Goal: Information Seeking & Learning: Compare options

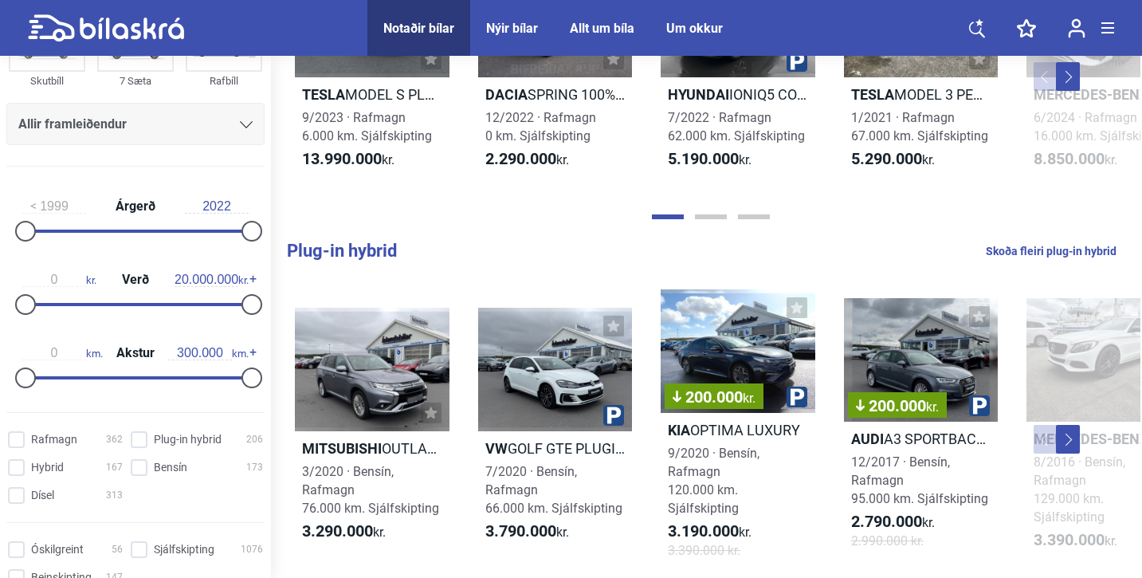
scroll to position [200, 0]
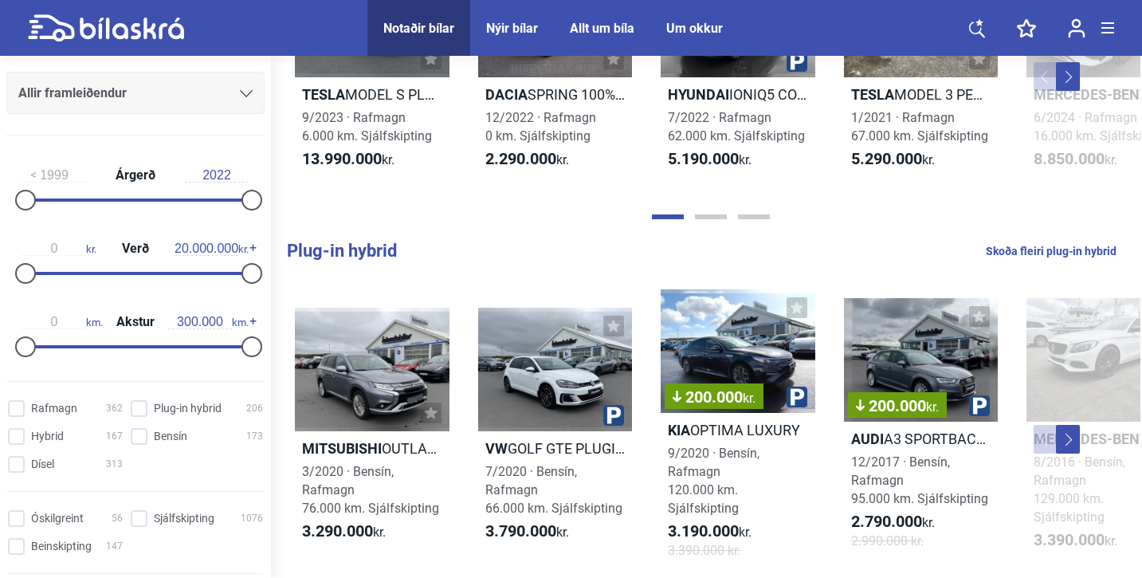
click at [119, 276] on div "0 kr. Verð 20.000.000 kr." at bounding box center [135, 258] width 258 height 73
type input "4.300.000"
drag, startPoint x: 249, startPoint y: 273, endPoint x: 76, endPoint y: 276, distance: 173.0
click at [76, 276] on div at bounding box center [74, 273] width 21 height 21
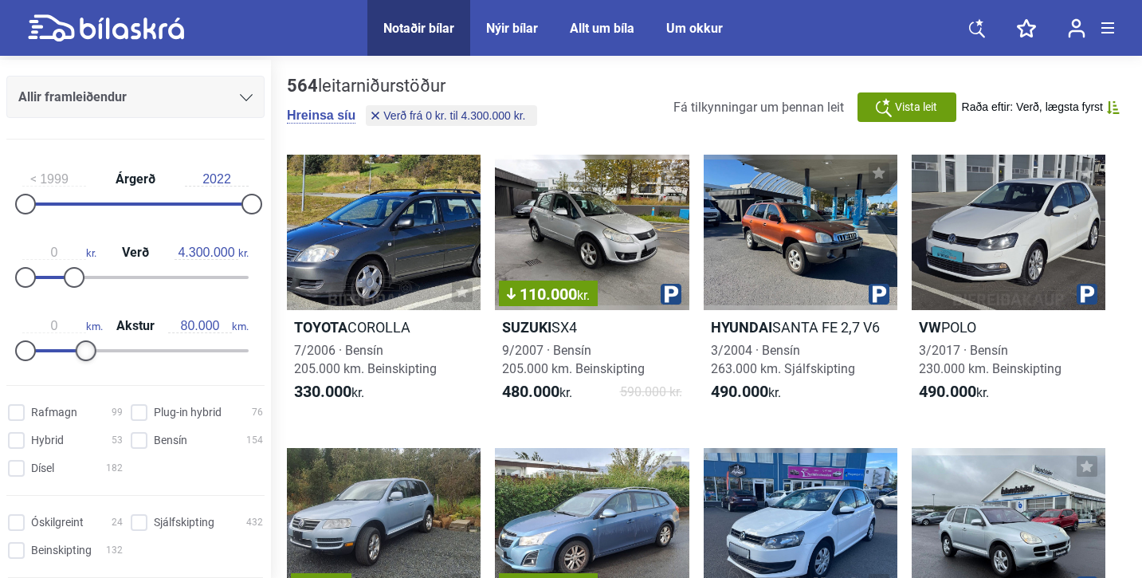
drag, startPoint x: 248, startPoint y: 352, endPoint x: 86, endPoint y: 356, distance: 161.9
click at [86, 356] on div at bounding box center [86, 350] width 21 height 21
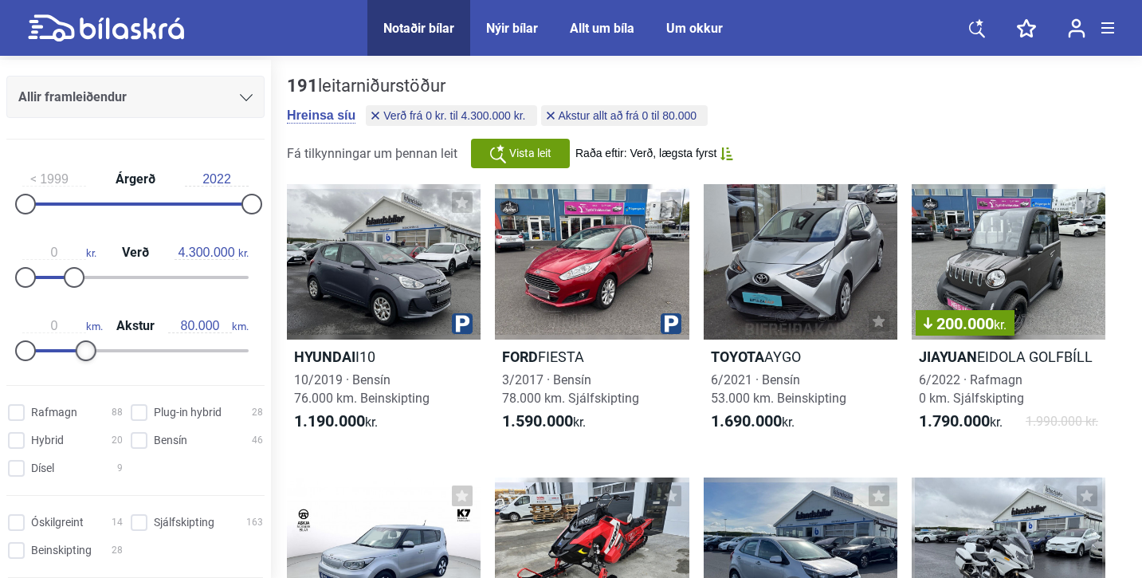
type input "70.000"
drag, startPoint x: 86, startPoint y: 356, endPoint x: 77, endPoint y: 356, distance: 9.6
click at [77, 356] on div at bounding box center [78, 350] width 21 height 21
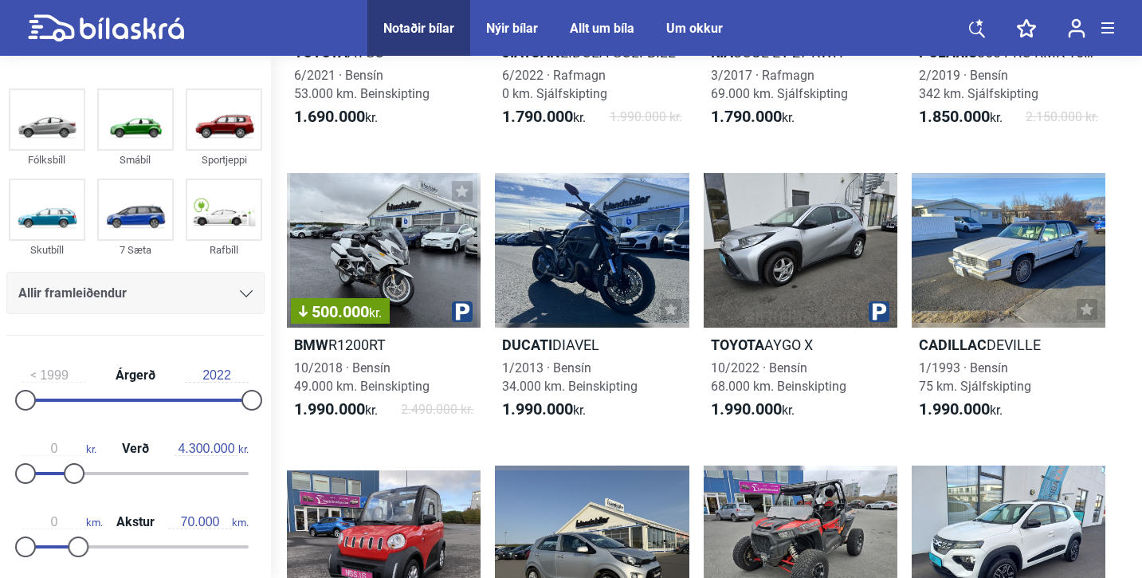
click at [242, 292] on icon at bounding box center [246, 293] width 13 height 7
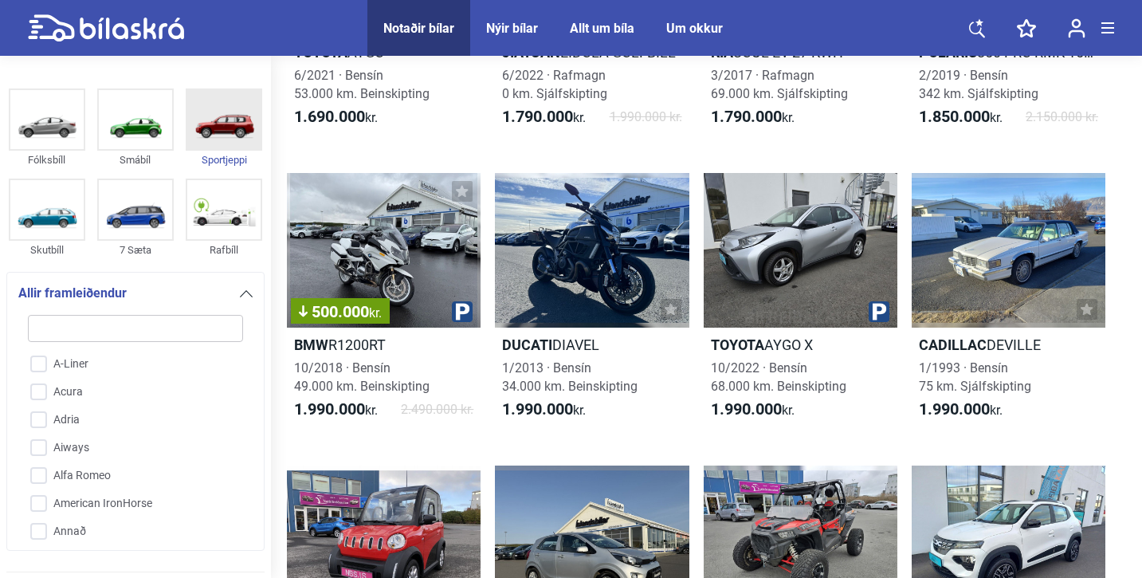
click at [222, 129] on img at bounding box center [223, 119] width 73 height 59
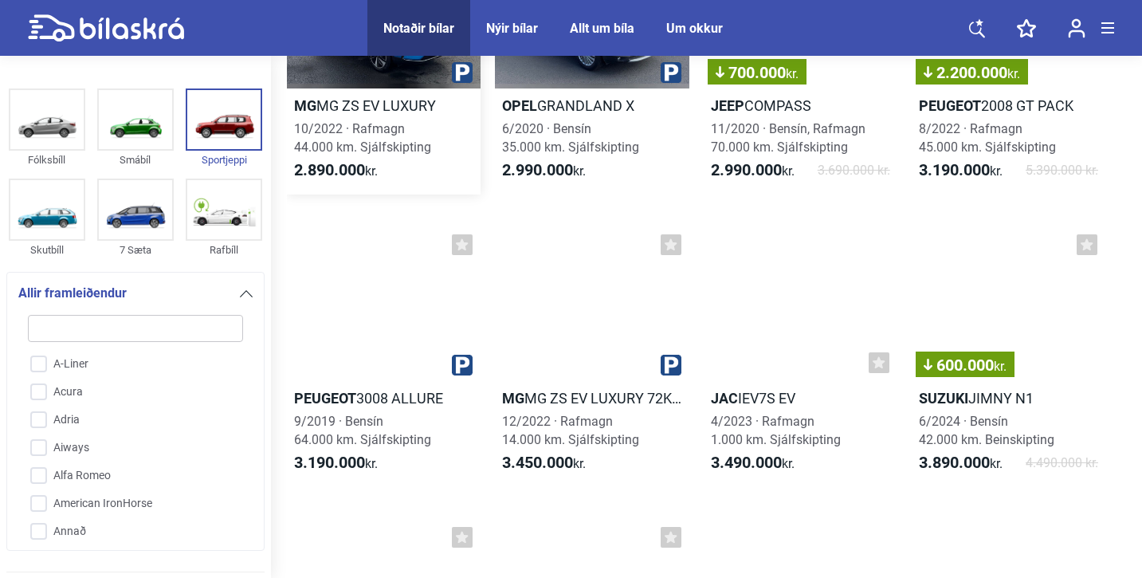
scroll to position [252, 0]
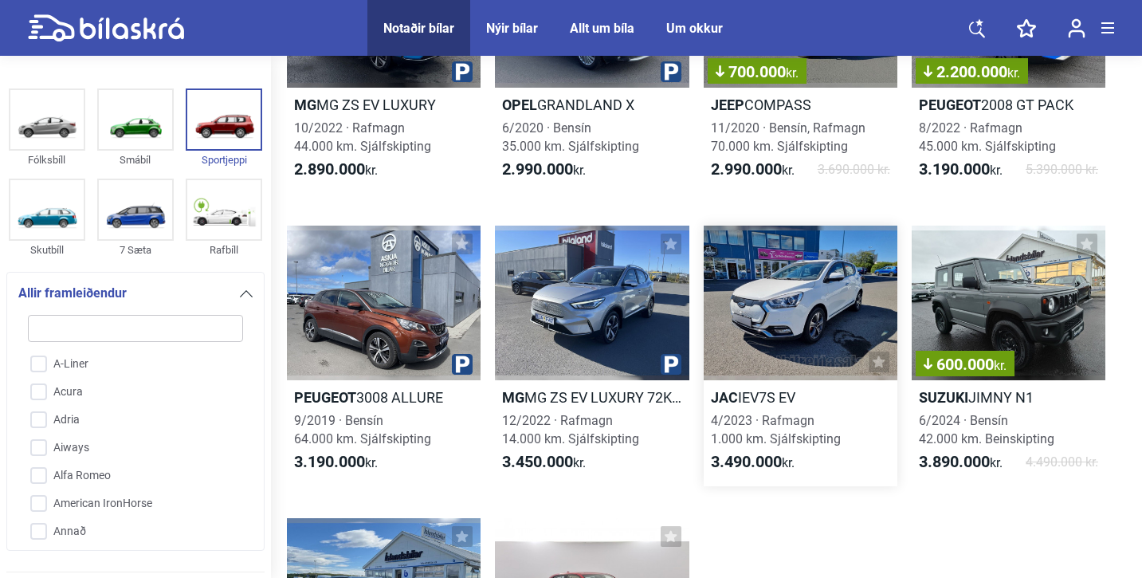
click at [770, 307] on div at bounding box center [801, 303] width 194 height 155
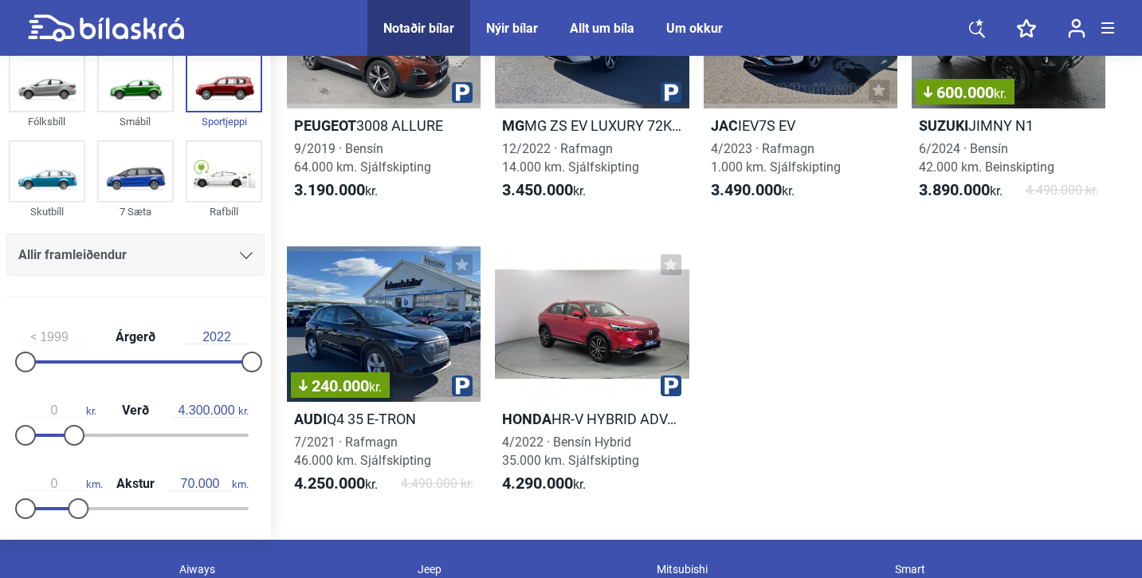
scroll to position [526, 0]
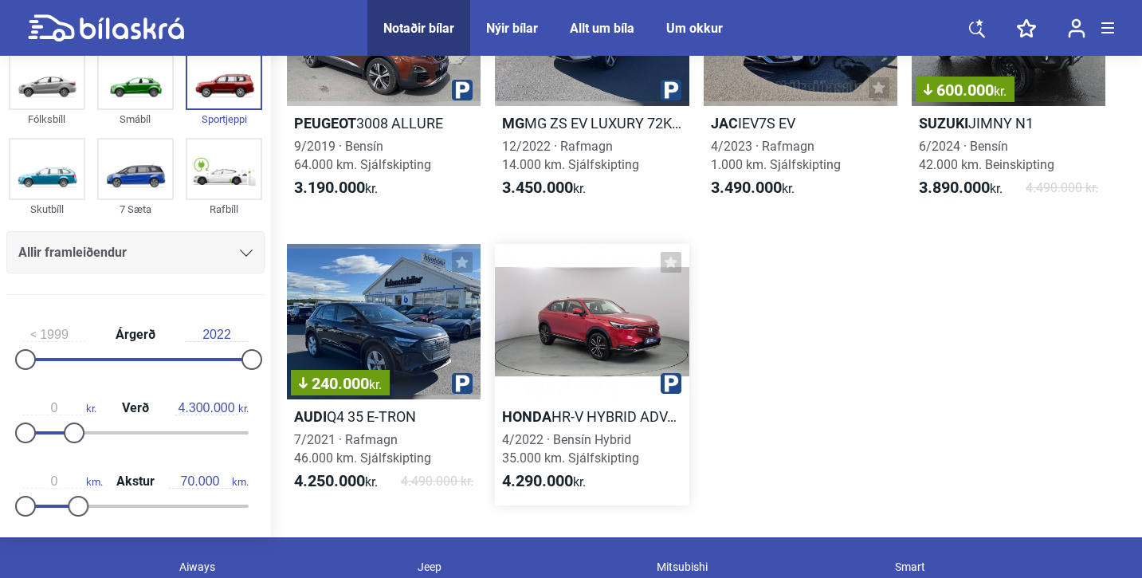
click at [586, 331] on div at bounding box center [592, 321] width 194 height 155
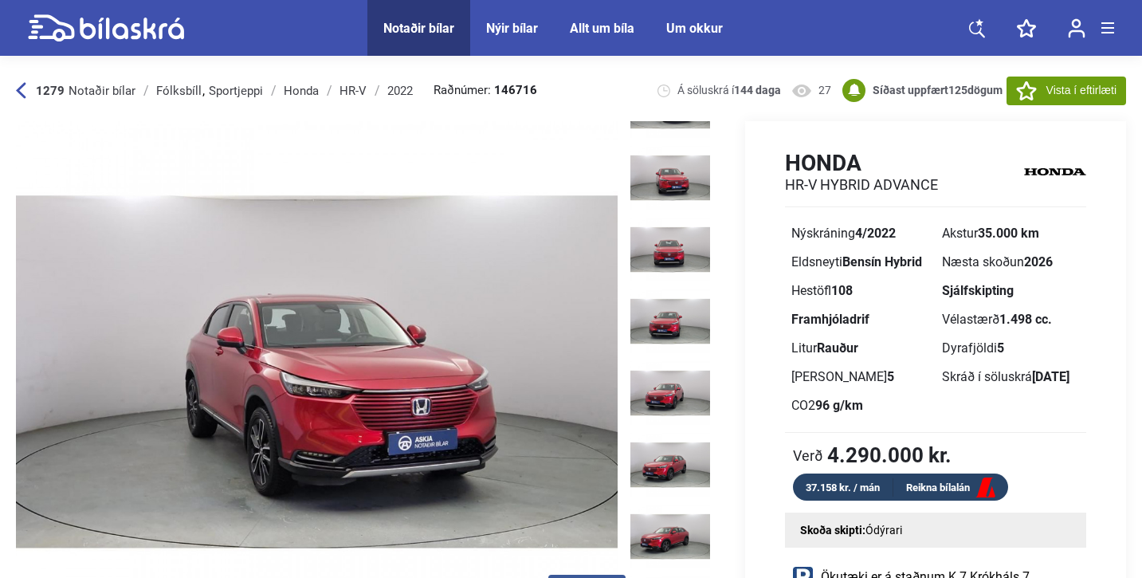
scroll to position [195, 0]
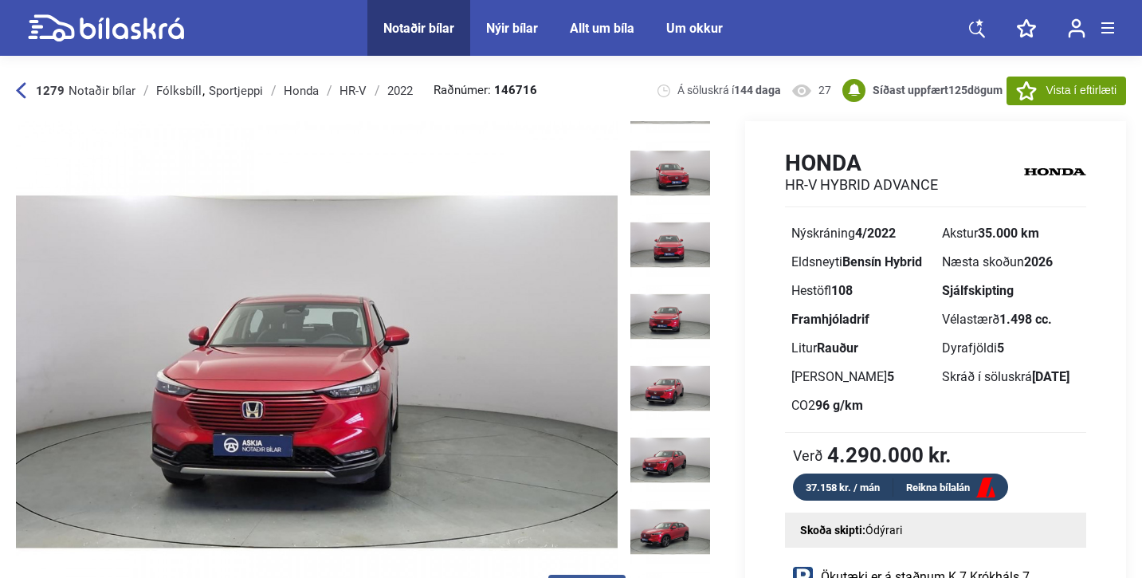
click at [691, 285] on img at bounding box center [671, 317] width 80 height 64
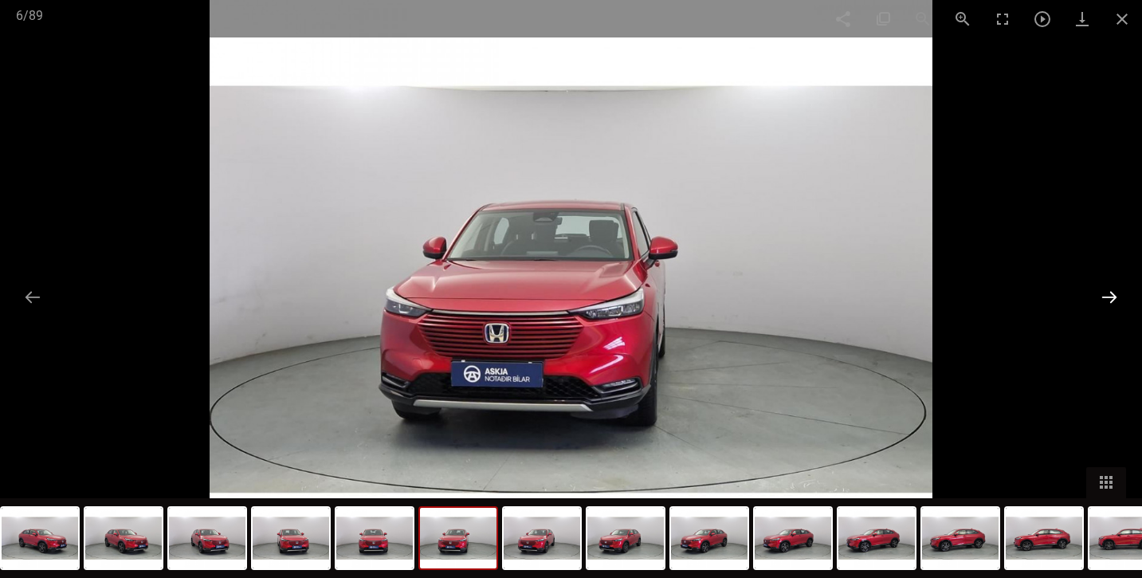
click at [1118, 294] on button at bounding box center [1109, 296] width 33 height 31
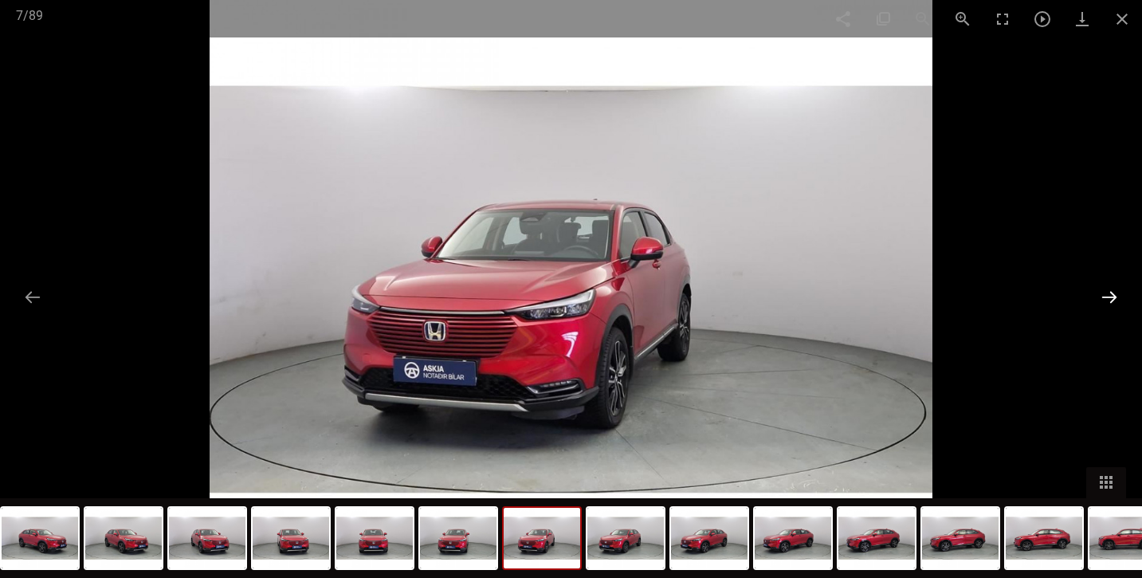
click at [1118, 294] on button at bounding box center [1109, 296] width 33 height 31
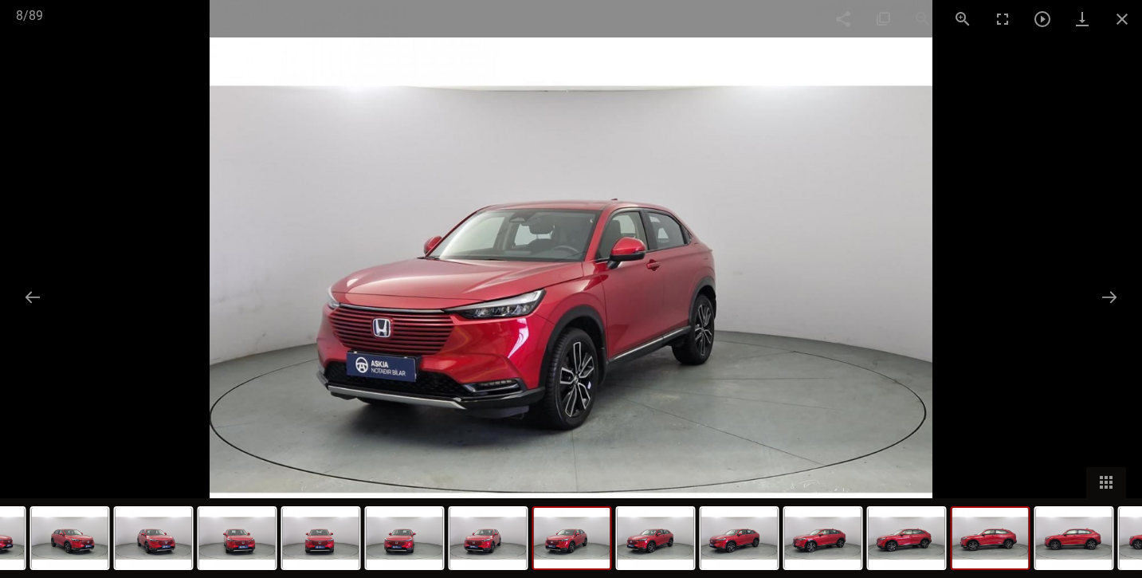
click at [1011, 539] on img at bounding box center [991, 538] width 77 height 61
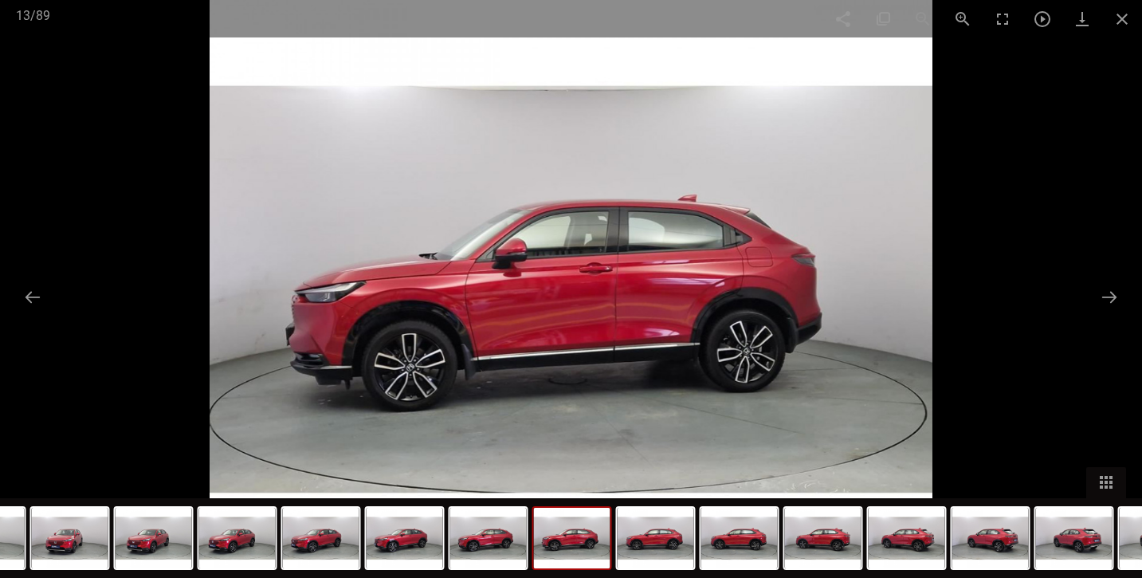
click at [1011, 539] on img at bounding box center [991, 538] width 77 height 61
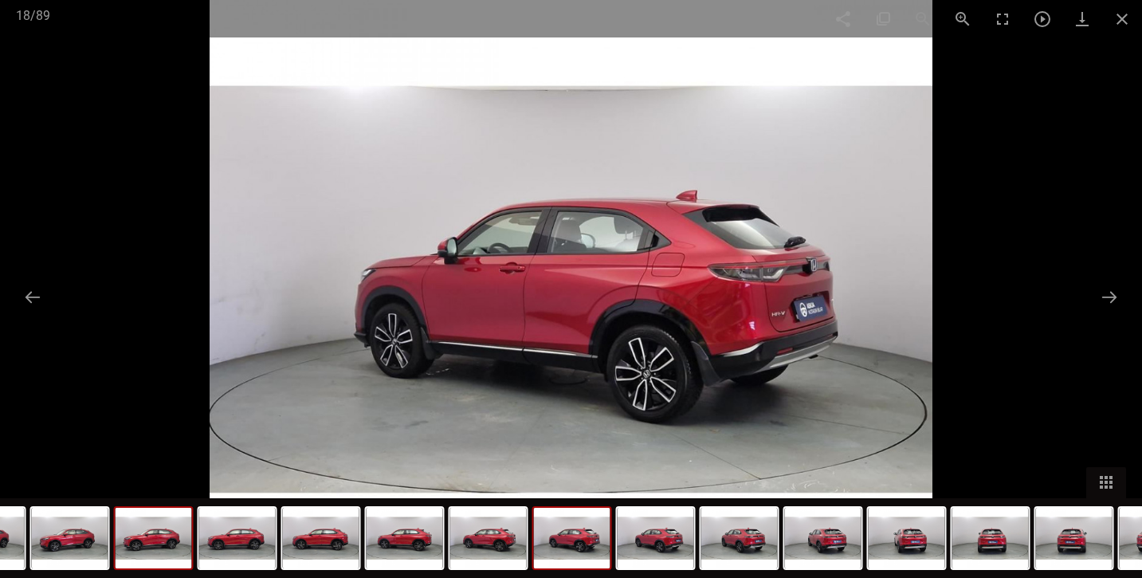
click at [1011, 539] on img at bounding box center [991, 538] width 77 height 61
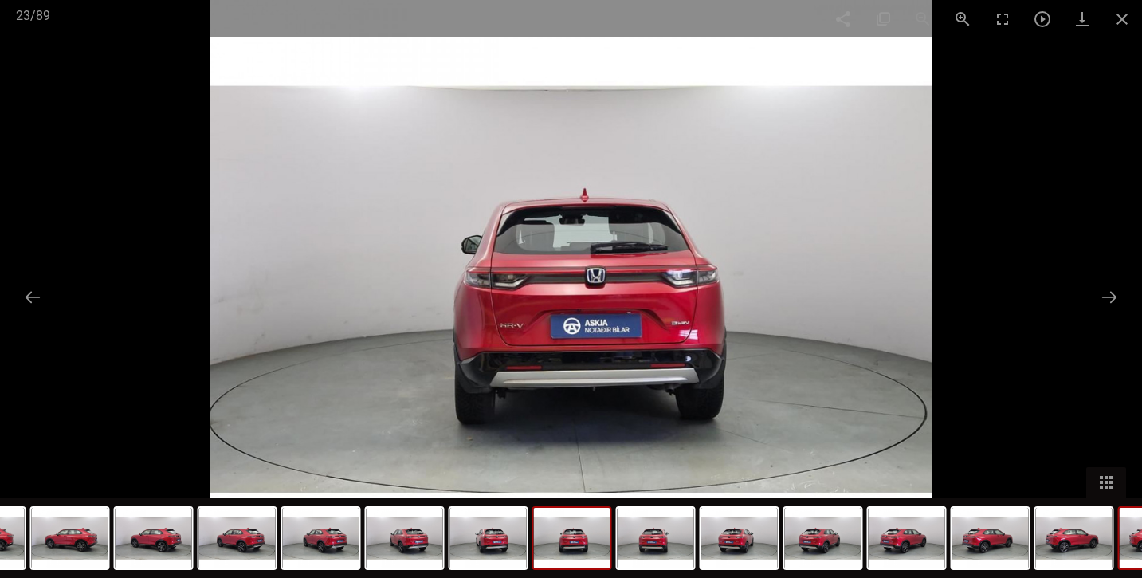
click at [1131, 536] on img at bounding box center [1158, 538] width 77 height 61
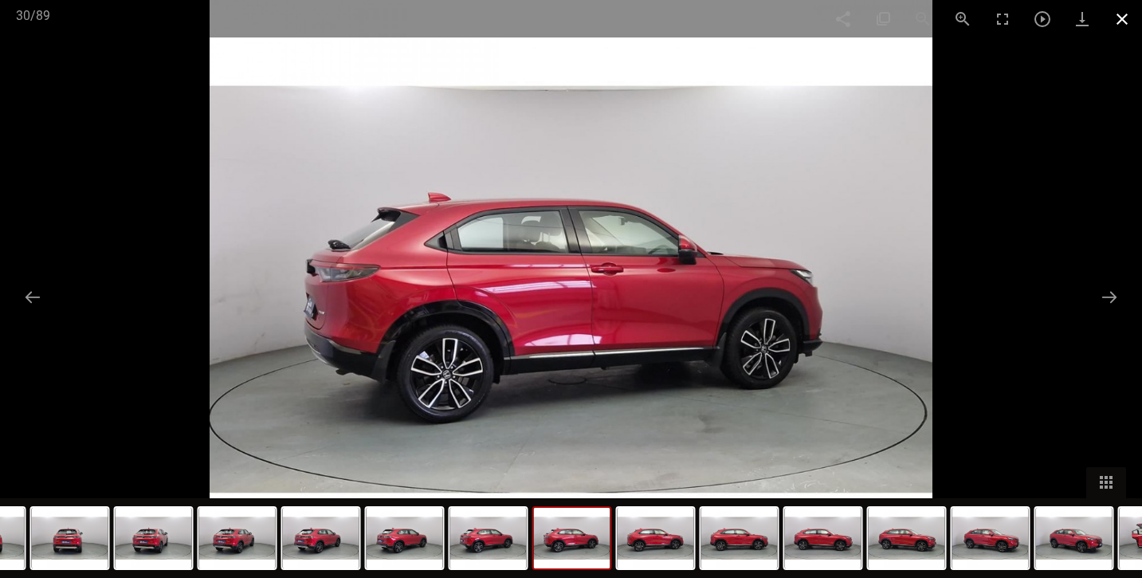
click at [1126, 23] on span at bounding box center [1123, 18] width 40 height 37
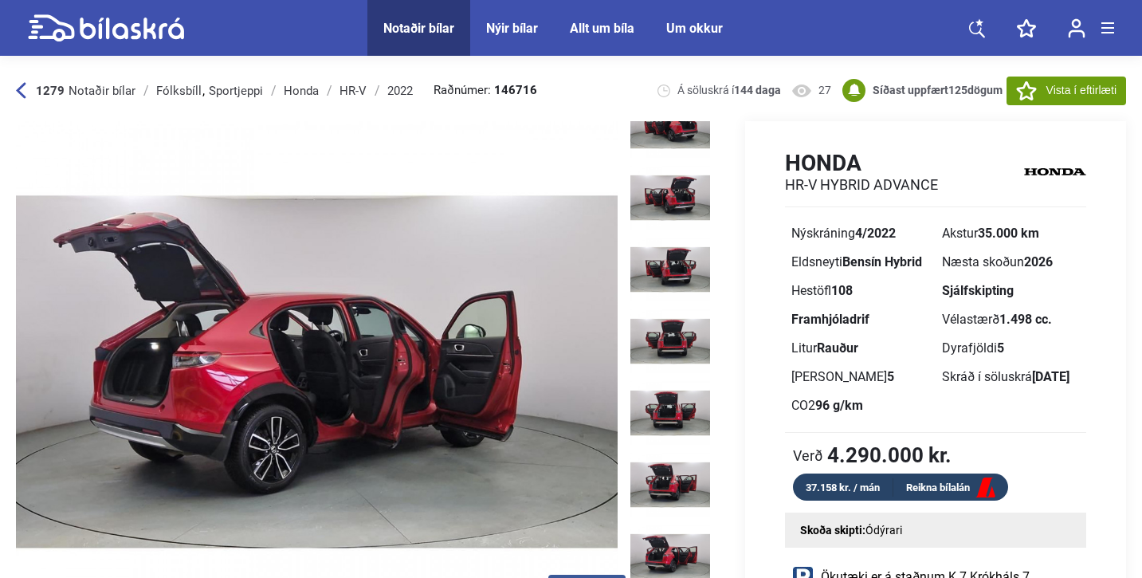
click at [17, 93] on icon at bounding box center [21, 90] width 10 height 17
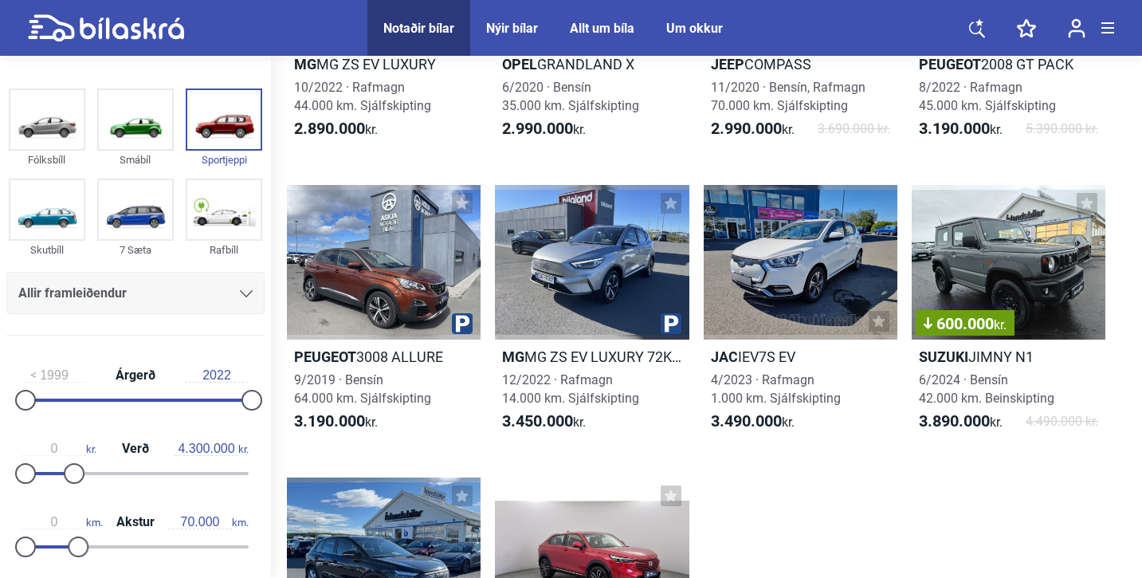
scroll to position [358, 0]
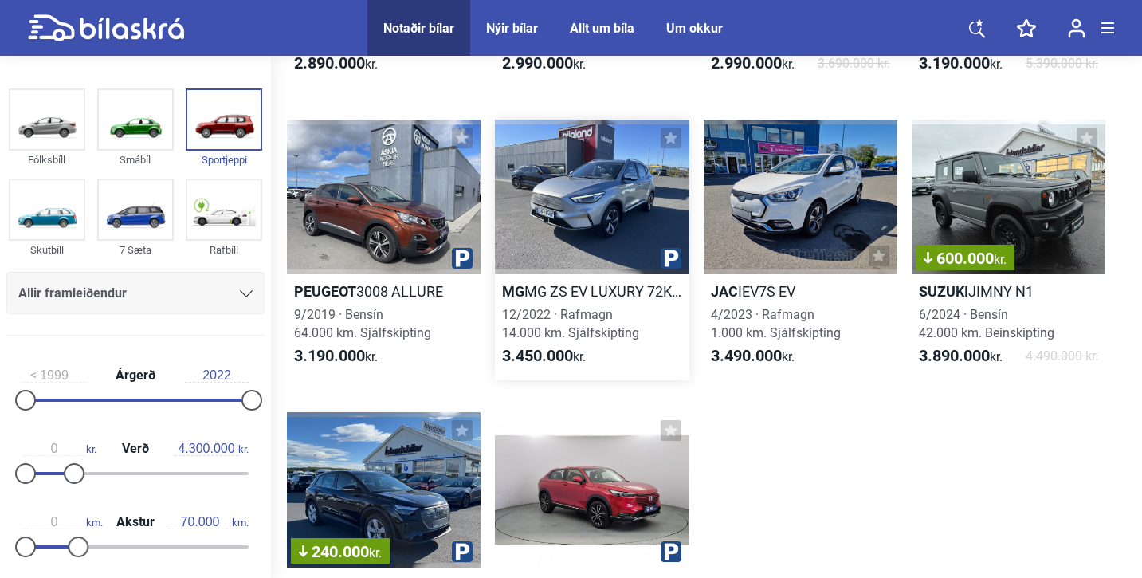
click at [557, 210] on div at bounding box center [592, 197] width 194 height 155
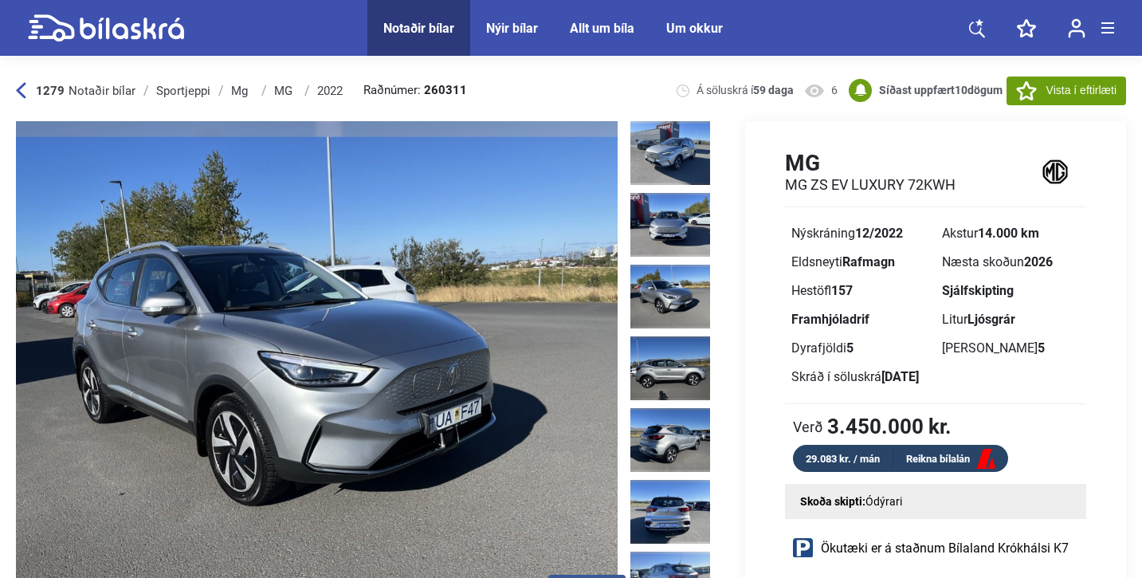
click at [26, 95] on icon at bounding box center [21, 90] width 10 height 17
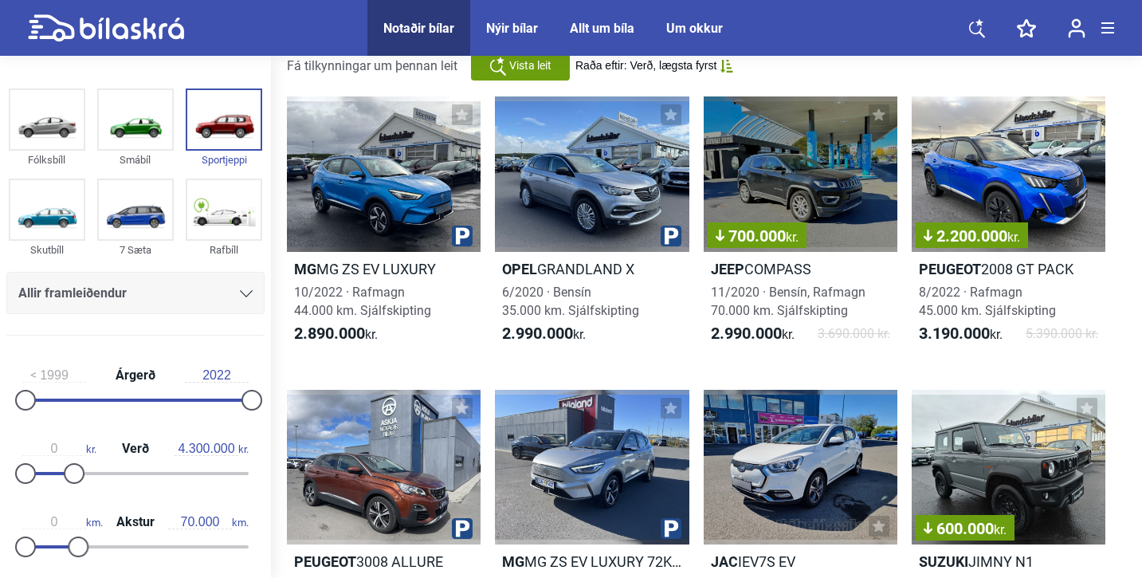
scroll to position [81, 0]
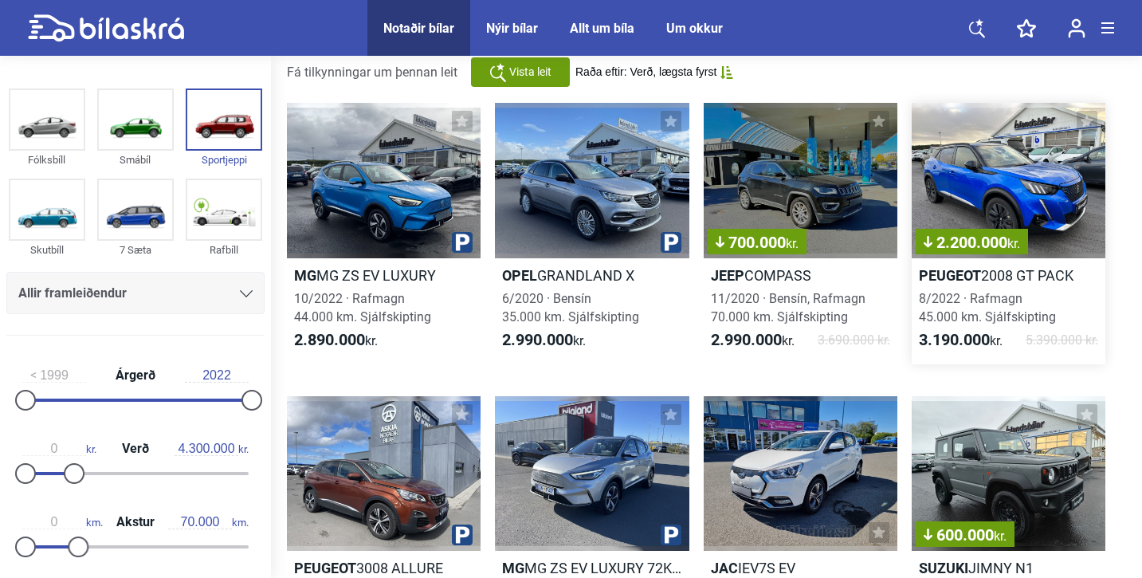
click at [984, 190] on div "2.200.000 kr." at bounding box center [1009, 180] width 194 height 155
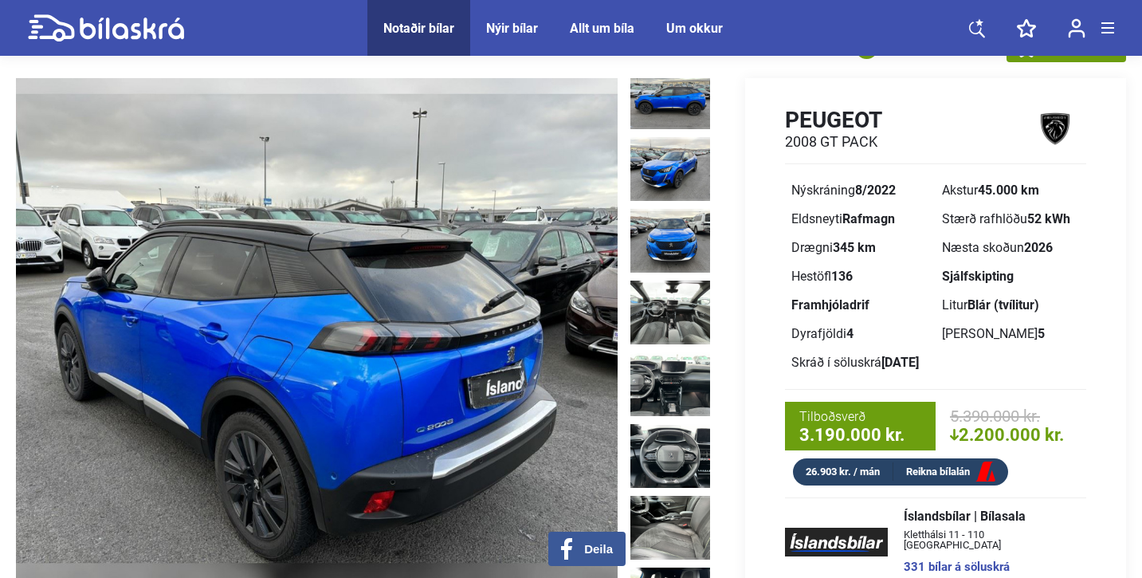
scroll to position [399, 0]
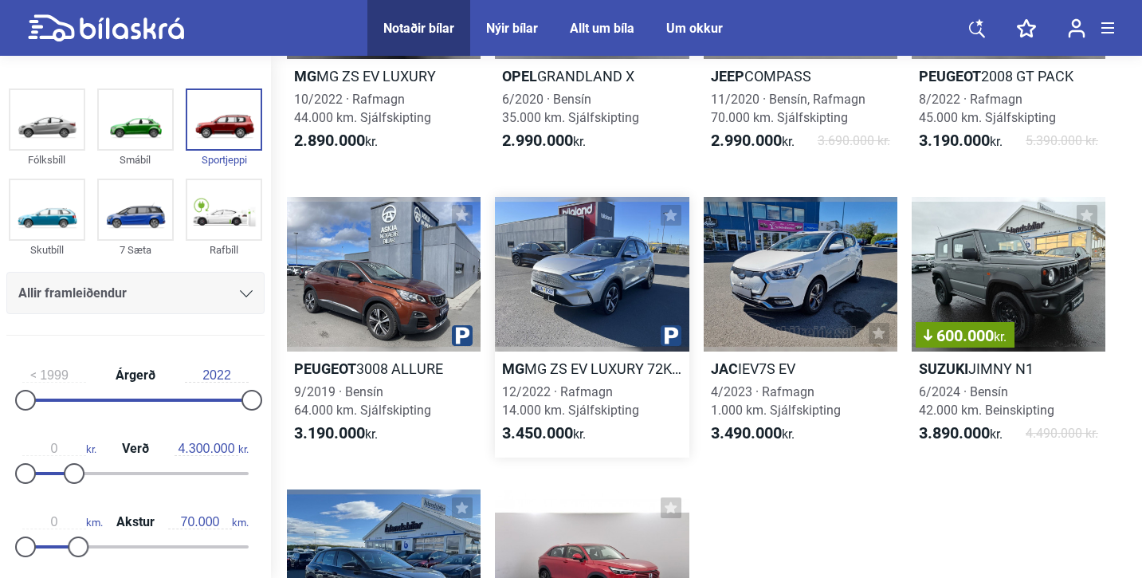
scroll to position [282, 0]
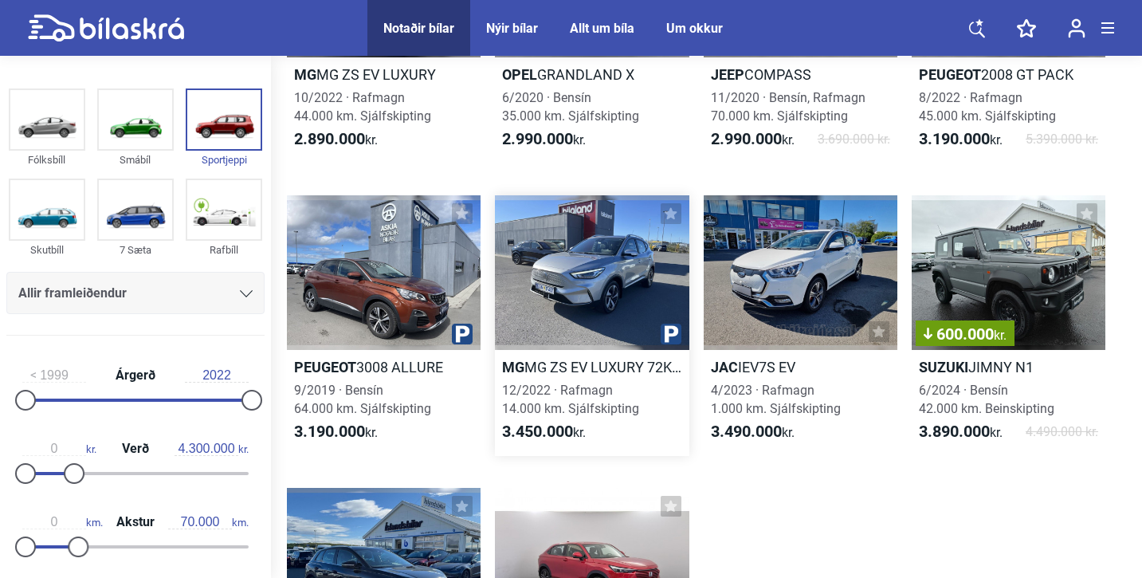
click at [602, 297] on div at bounding box center [592, 272] width 194 height 155
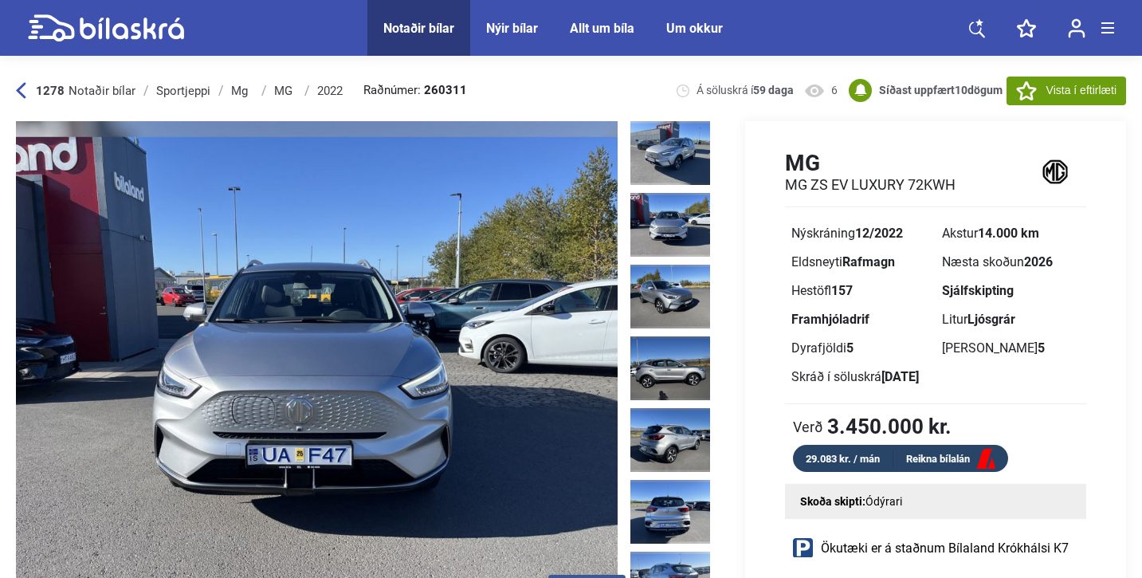
click at [663, 207] on img at bounding box center [671, 225] width 80 height 64
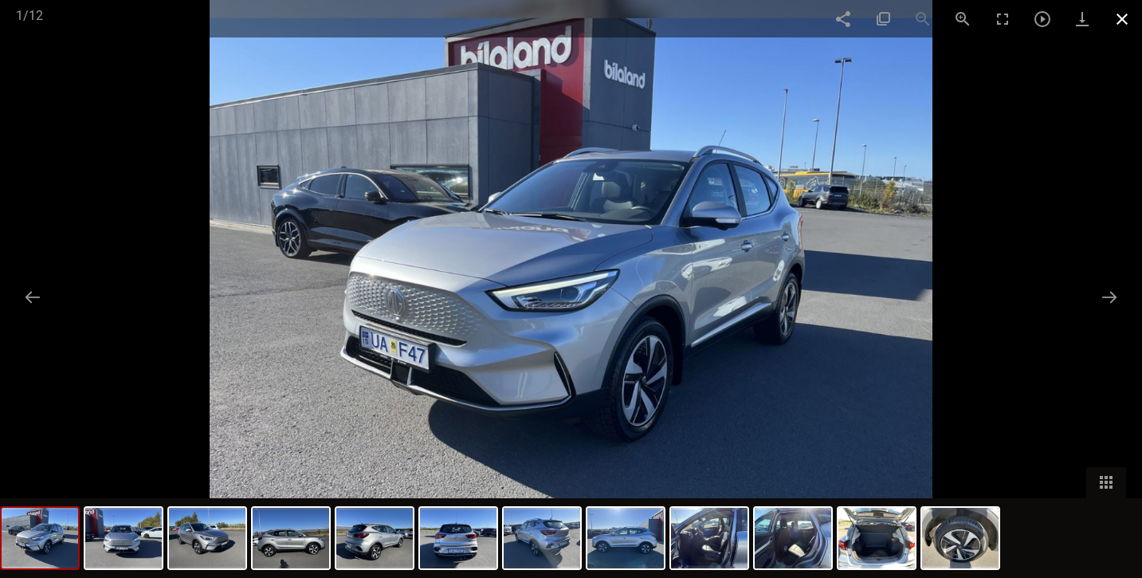
click at [1126, 13] on span at bounding box center [1123, 18] width 40 height 37
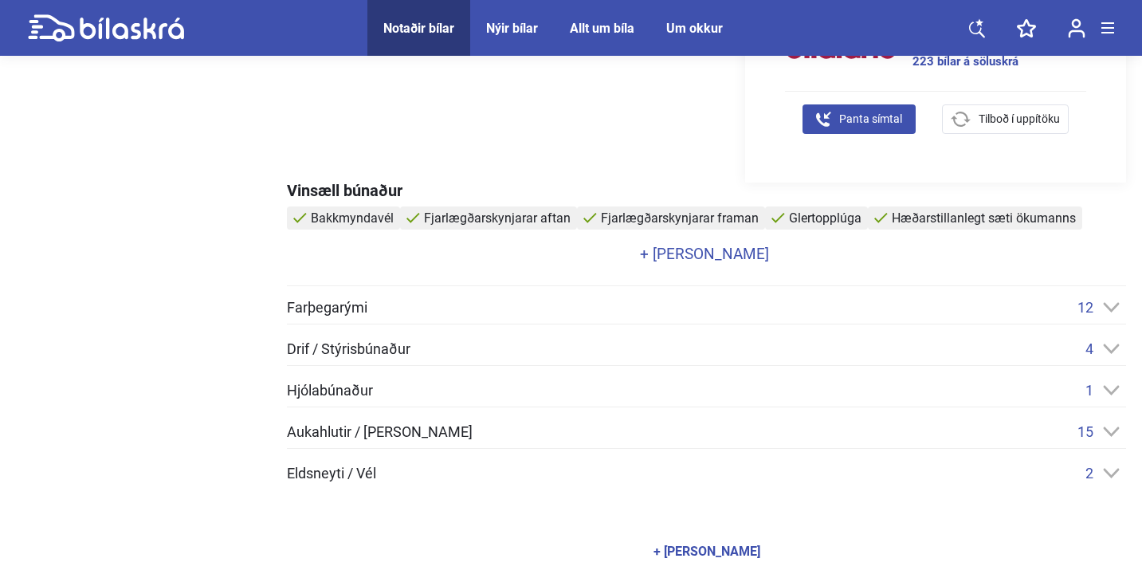
scroll to position [642, 0]
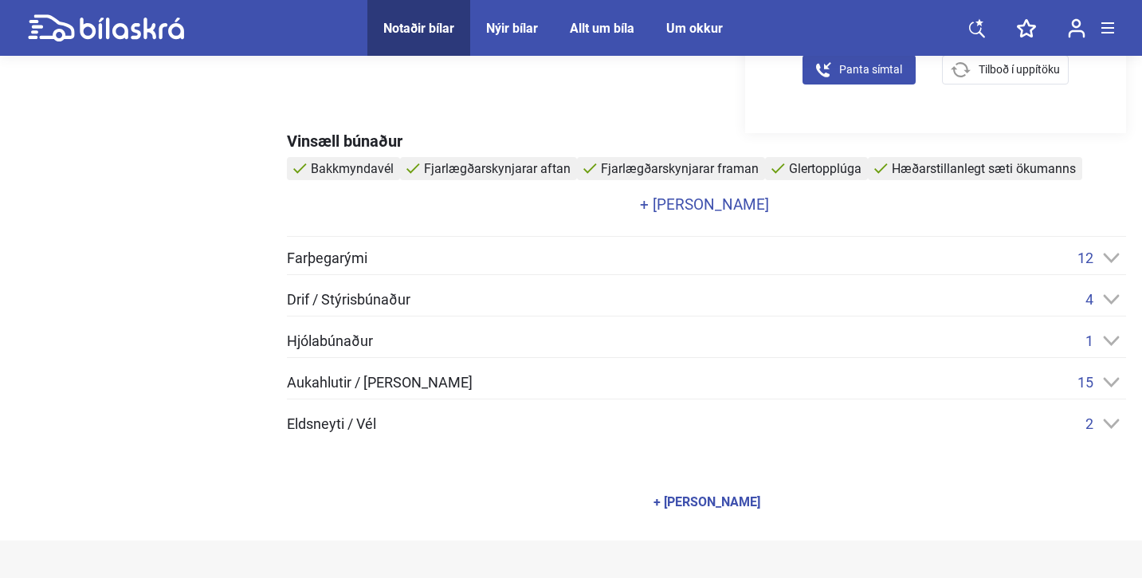
click at [716, 212] on link "+ [PERSON_NAME]" at bounding box center [704, 204] width 835 height 15
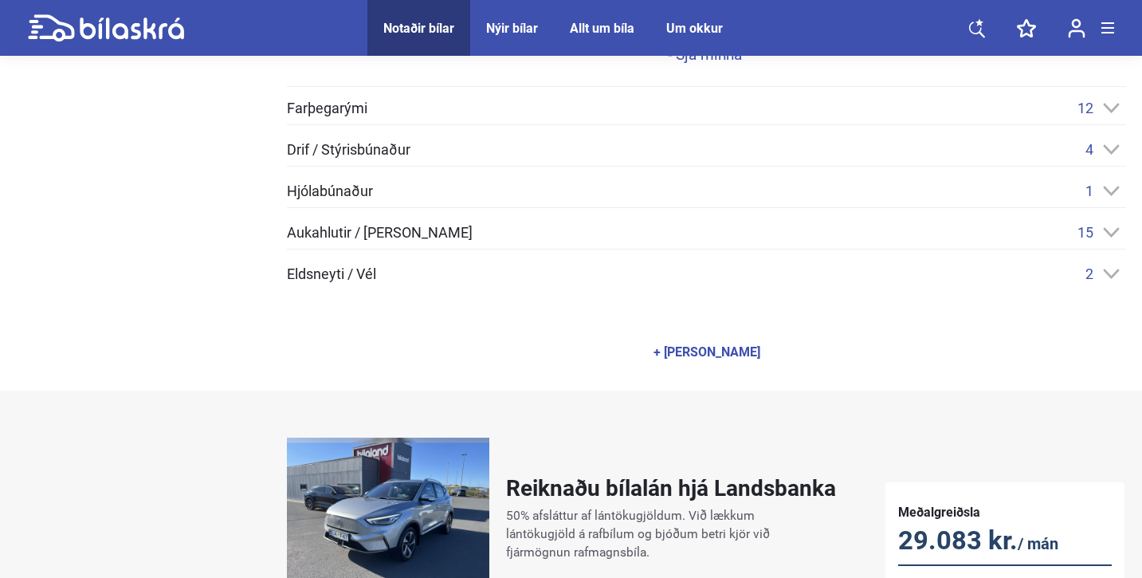
scroll to position [863, 0]
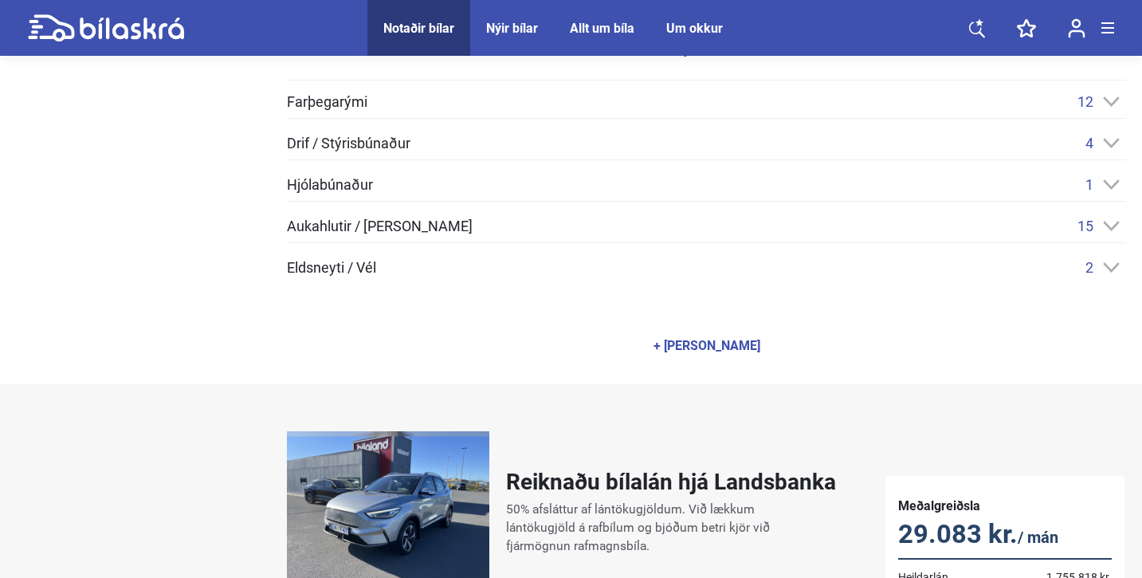
click at [725, 344] on div "+ [PERSON_NAME]" at bounding box center [707, 346] width 107 height 13
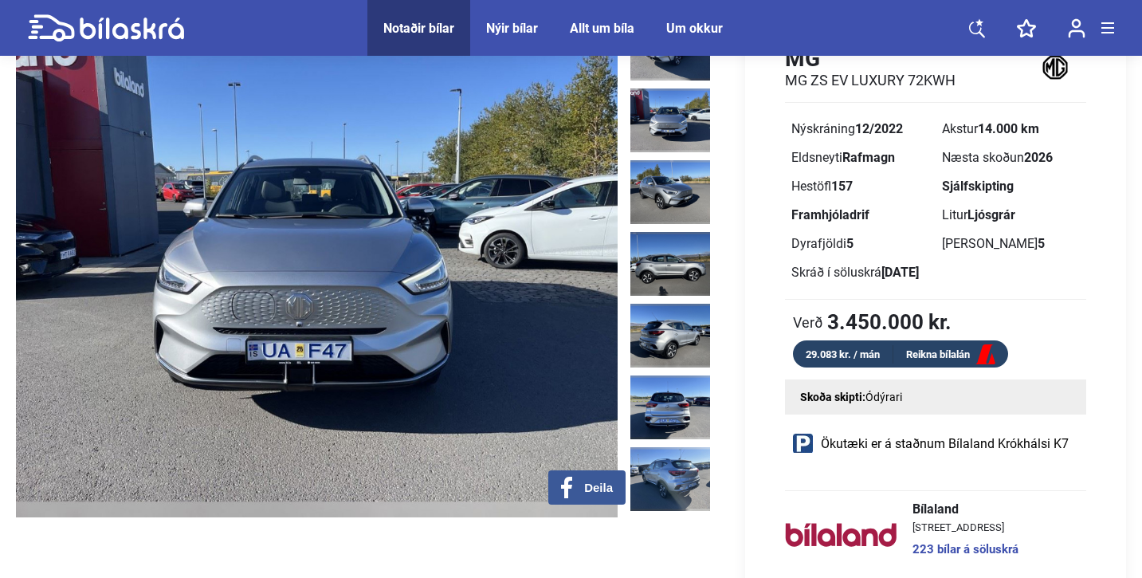
scroll to position [0, 0]
